Goal: Transaction & Acquisition: Purchase product/service

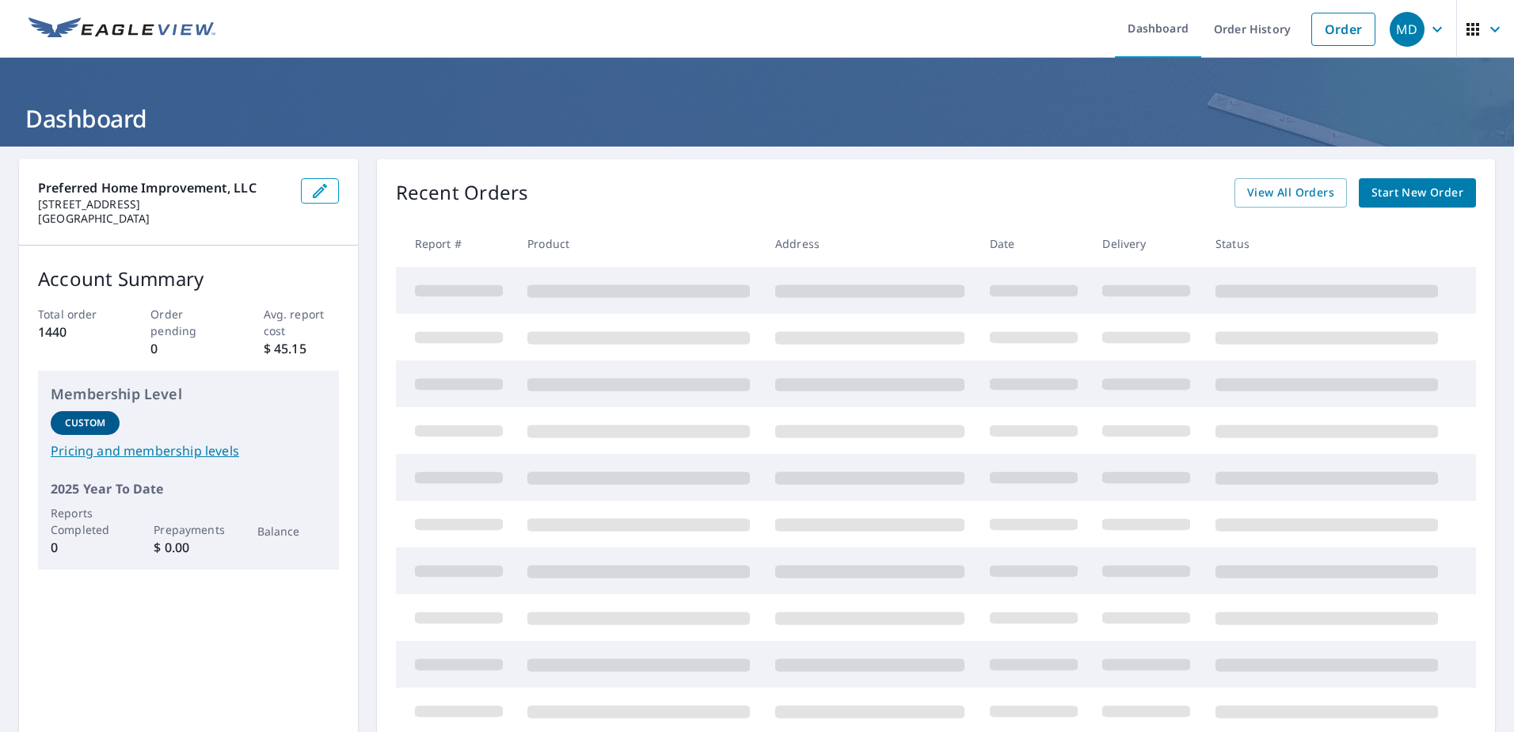
click at [1401, 195] on span "Start New Order" at bounding box center [1417, 193] width 92 height 20
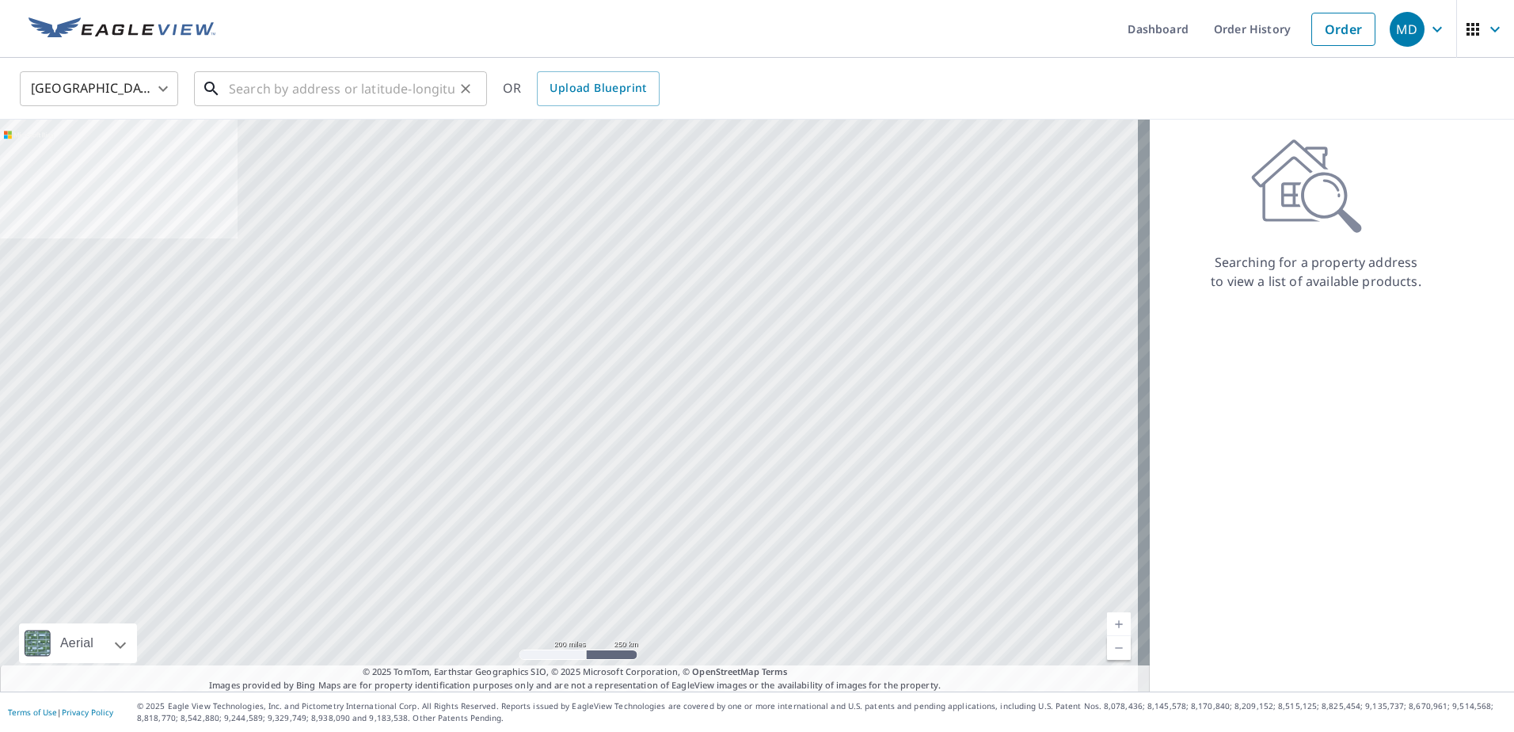
click at [359, 74] on input "text" at bounding box center [342, 89] width 226 height 44
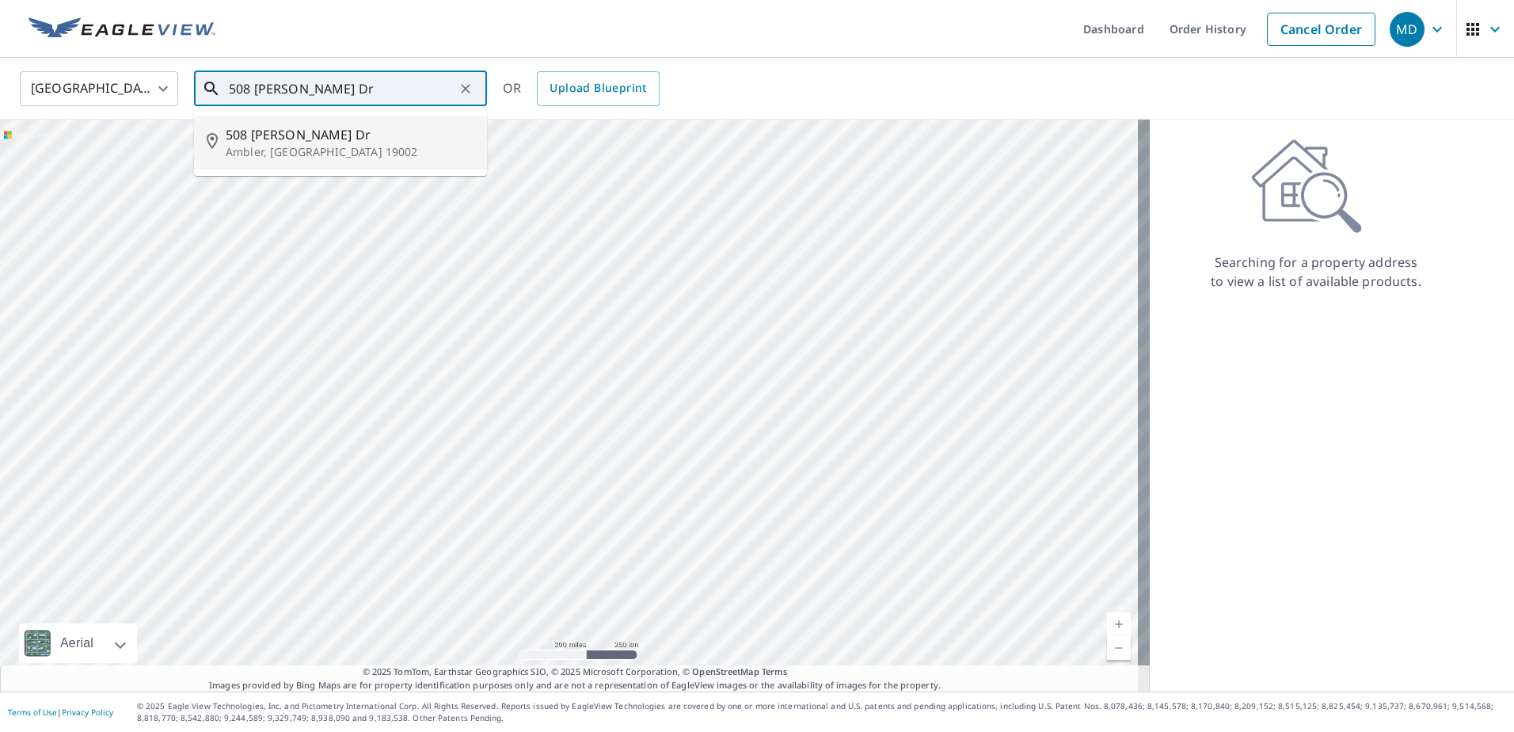
click at [279, 139] on span "508 [PERSON_NAME] Dr" at bounding box center [350, 134] width 249 height 19
type input "[STREET_ADDRESS][PERSON_NAME][PERSON_NAME]"
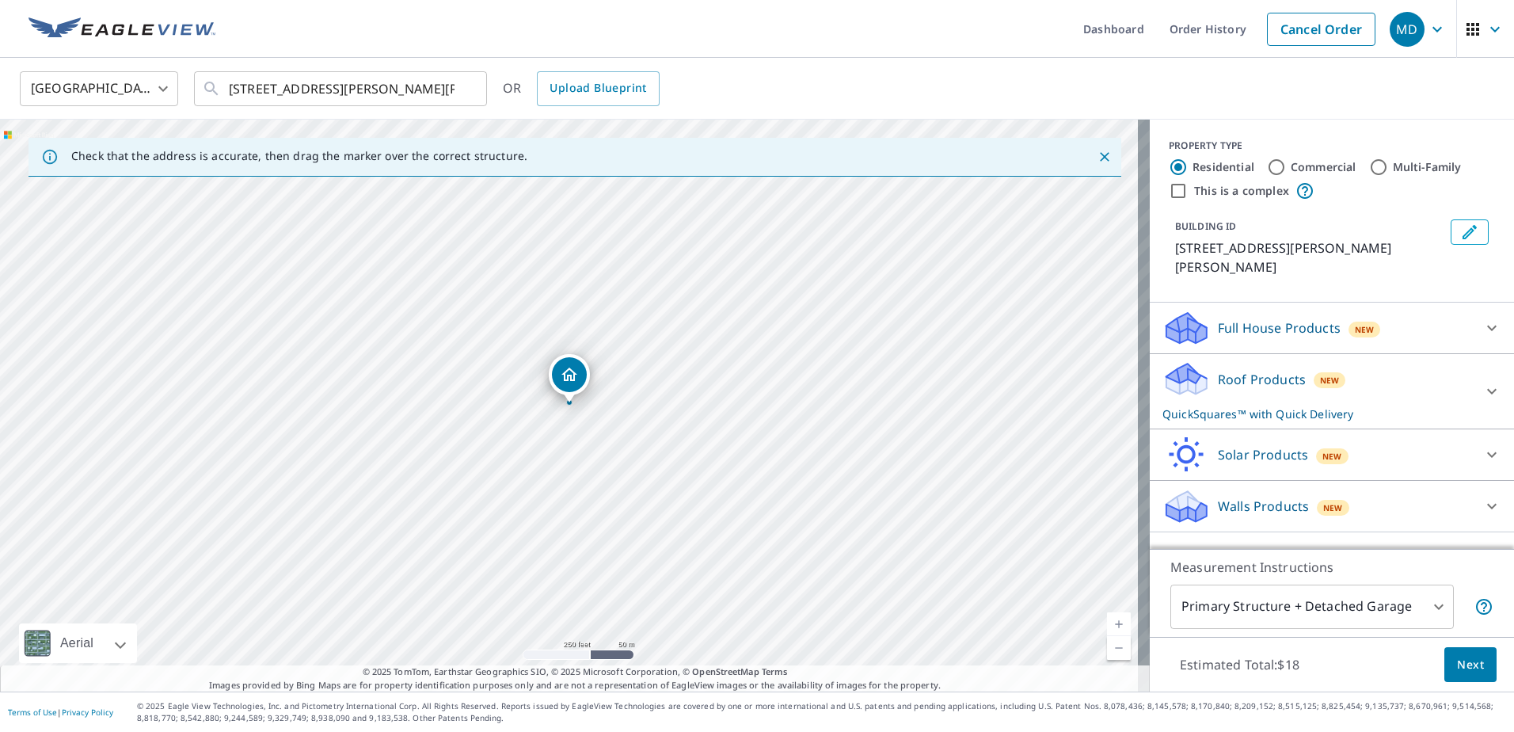
click at [1487, 325] on icon at bounding box center [1492, 328] width 10 height 6
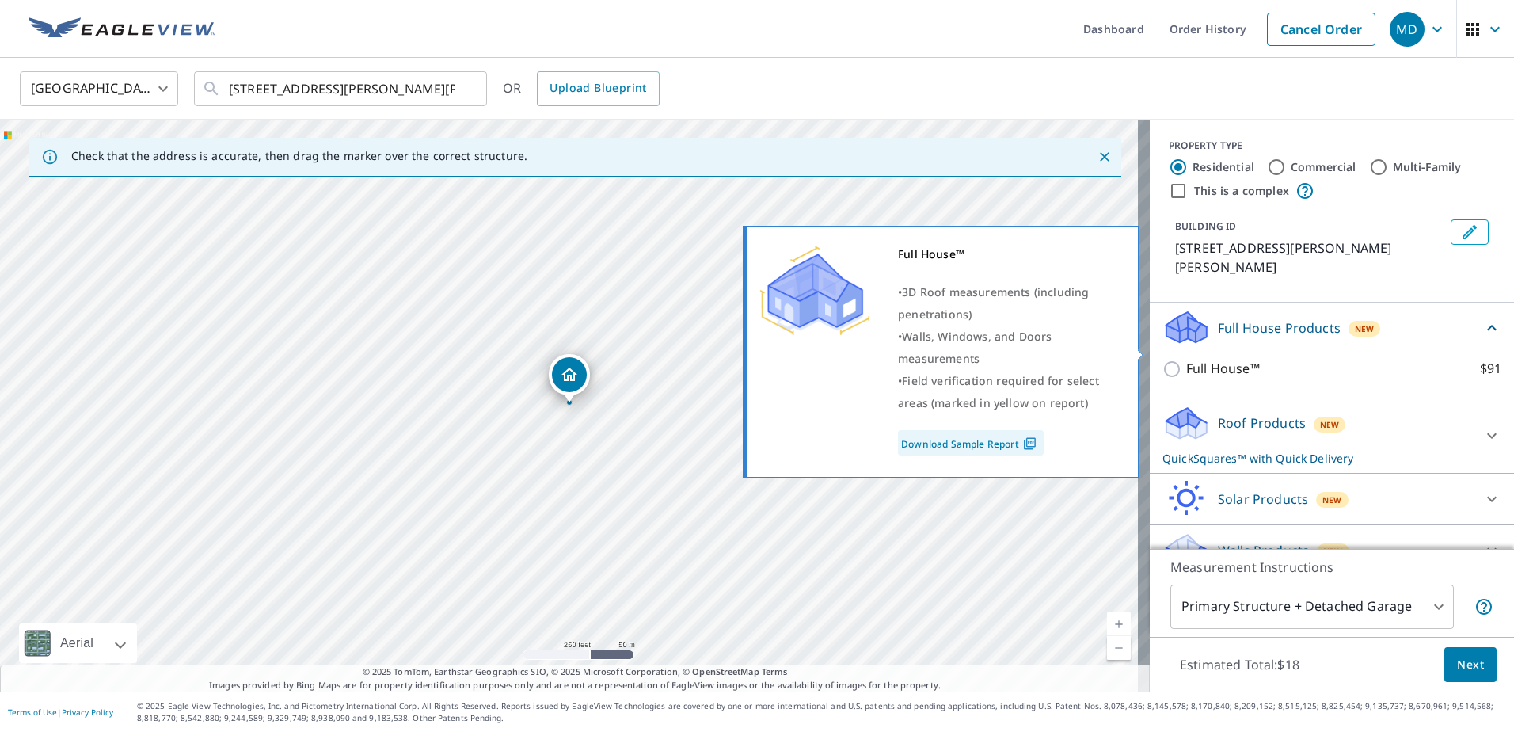
click at [1162, 359] on input "Full House™ $91" at bounding box center [1174, 368] width 24 height 19
checkbox input "true"
checkbox input "false"
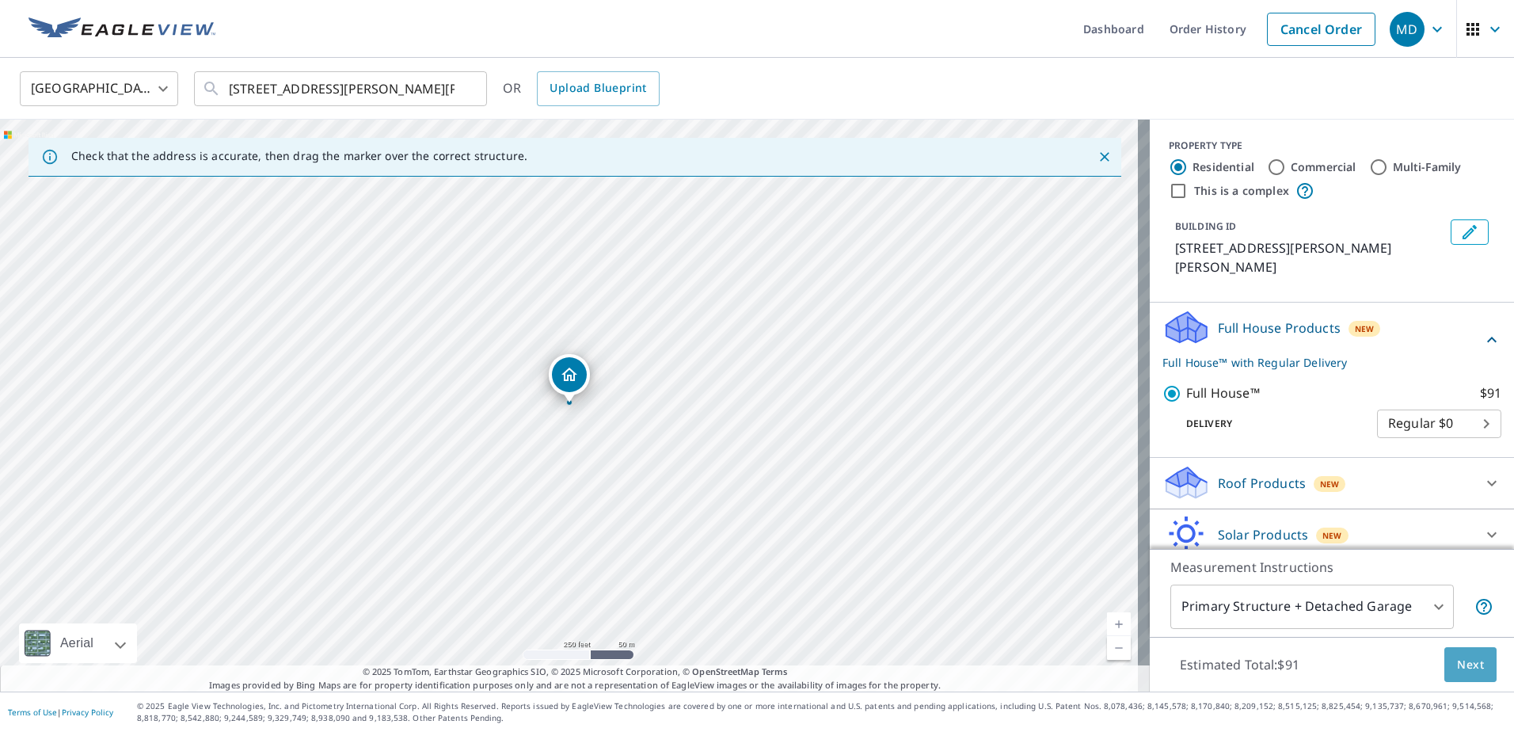
click at [1467, 653] on button "Next" at bounding box center [1470, 665] width 52 height 36
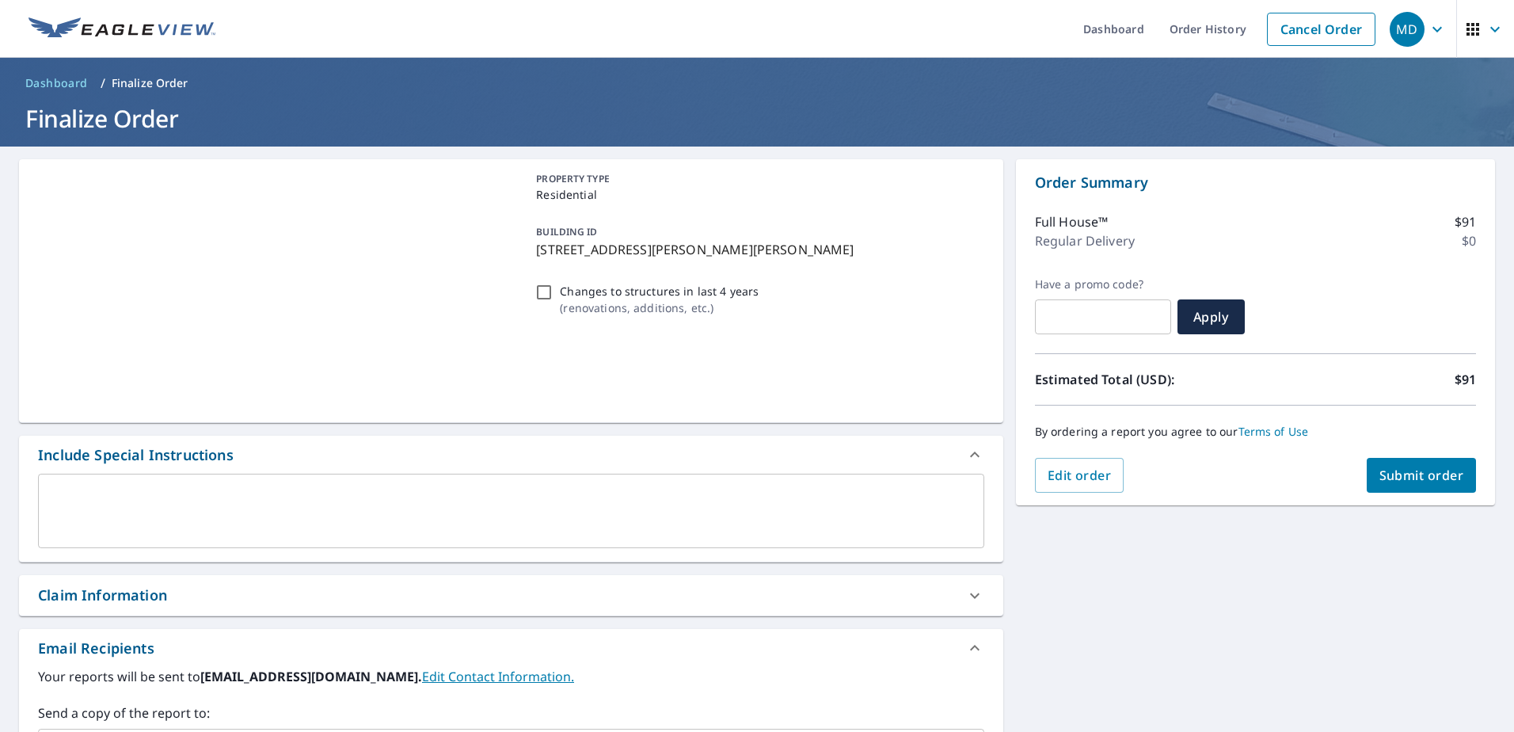
click at [1396, 484] on button "Submit order" at bounding box center [1422, 475] width 110 height 35
